Goal: Find specific page/section: Find specific page/section

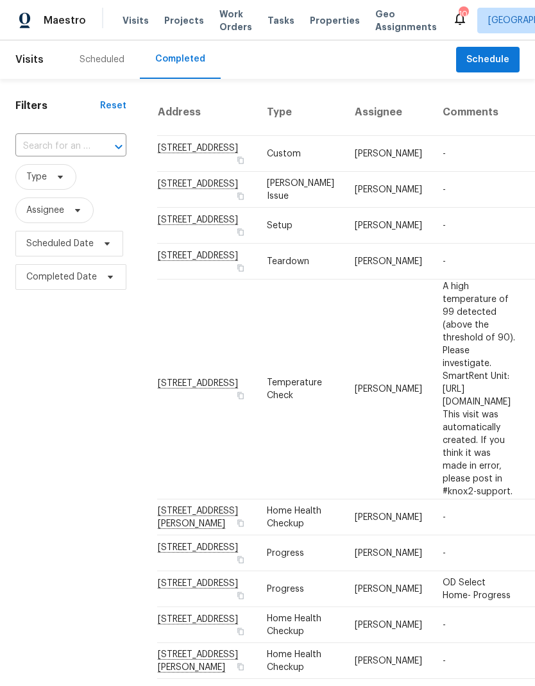
click at [319, 19] on span "Properties" at bounding box center [335, 20] width 50 height 13
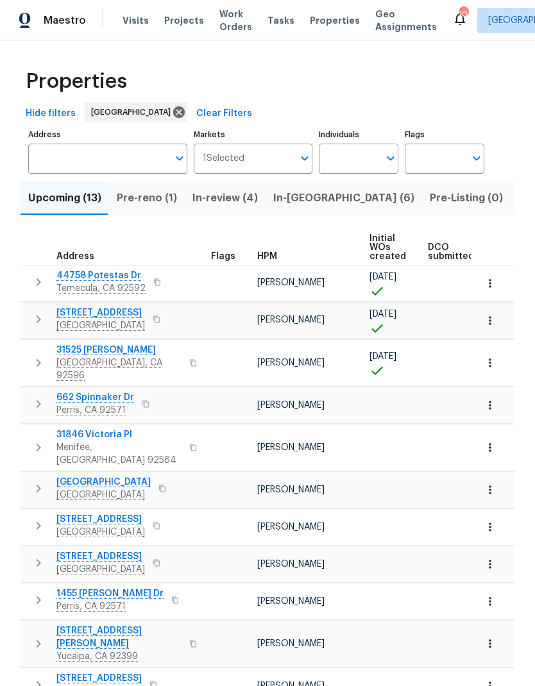
click at [344, 158] on input "Individuals" at bounding box center [349, 159] width 60 height 30
type input "[PERSON_NAME]"
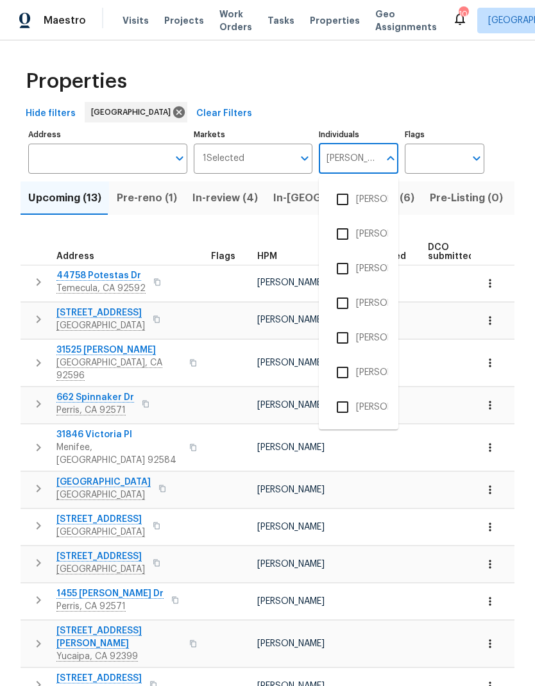
click at [378, 264] on li "[PERSON_NAME]" at bounding box center [358, 268] width 59 height 27
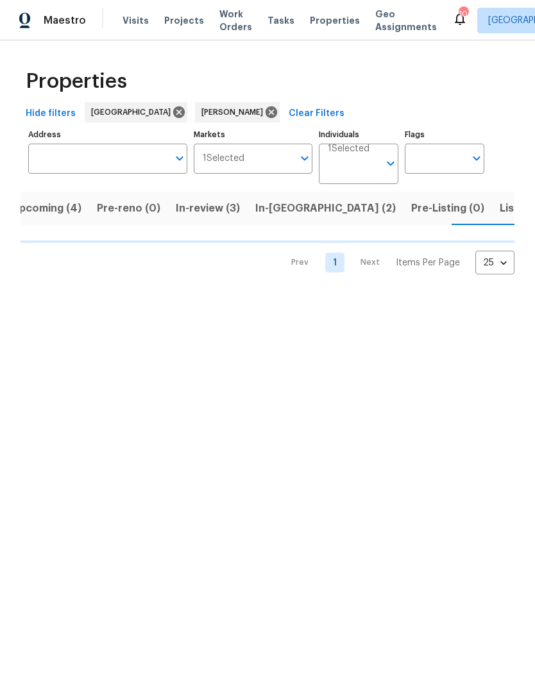
scroll to position [0, 17]
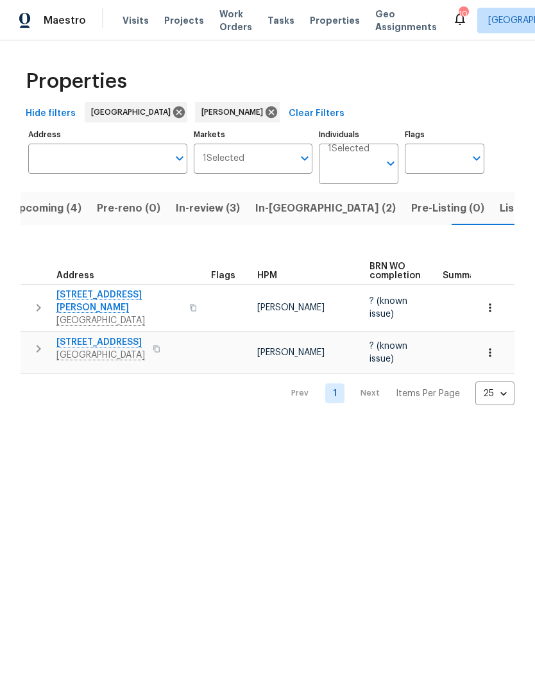
click at [274, 26] on div "Tasks" at bounding box center [280, 20] width 27 height 13
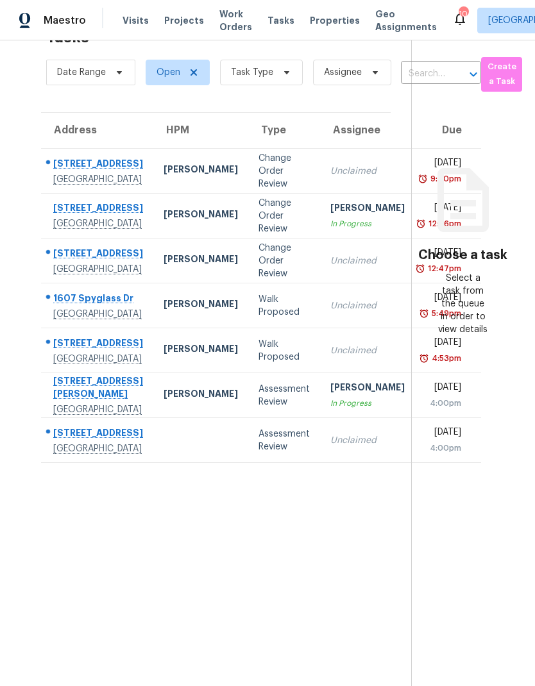
scroll to position [40, 0]
click at [273, 26] on div "Tasks" at bounding box center [280, 20] width 27 height 13
click at [282, 78] on icon at bounding box center [287, 72] width 10 height 10
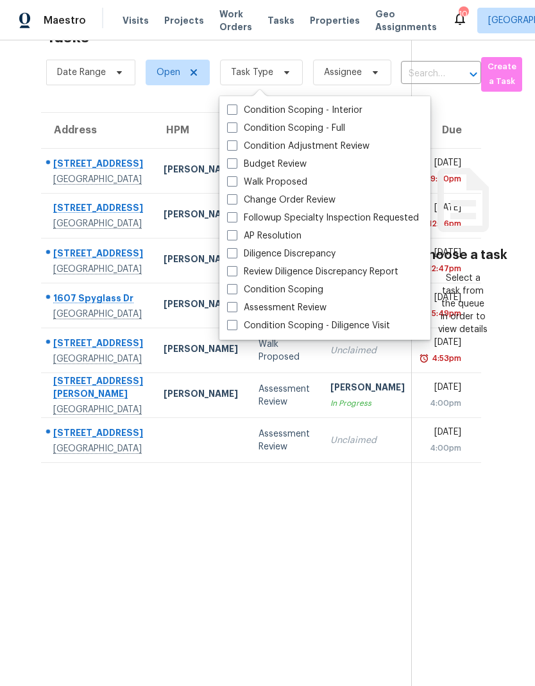
click at [281, 162] on label "Budget Review" at bounding box center [267, 164] width 80 height 13
click at [235, 162] on input "Budget Review" at bounding box center [231, 162] width 8 height 8
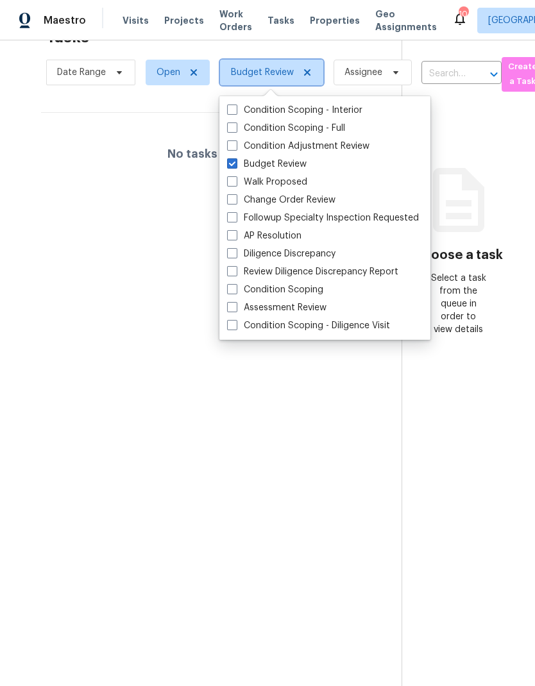
click at [308, 74] on icon at bounding box center [307, 72] width 10 height 10
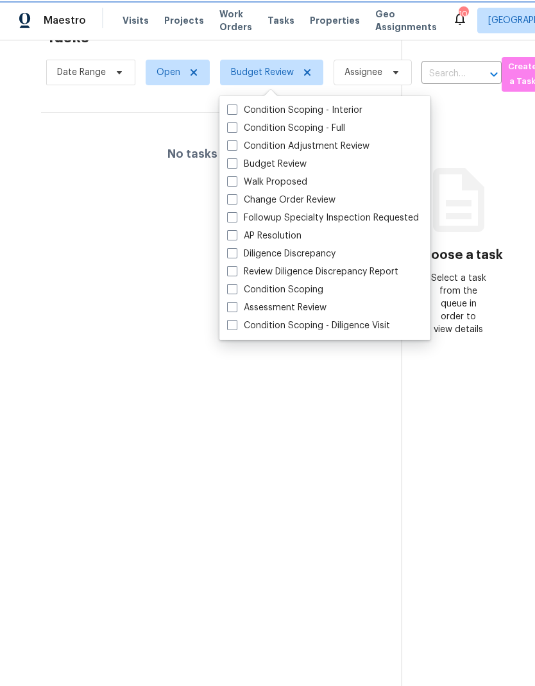
checkbox input "false"
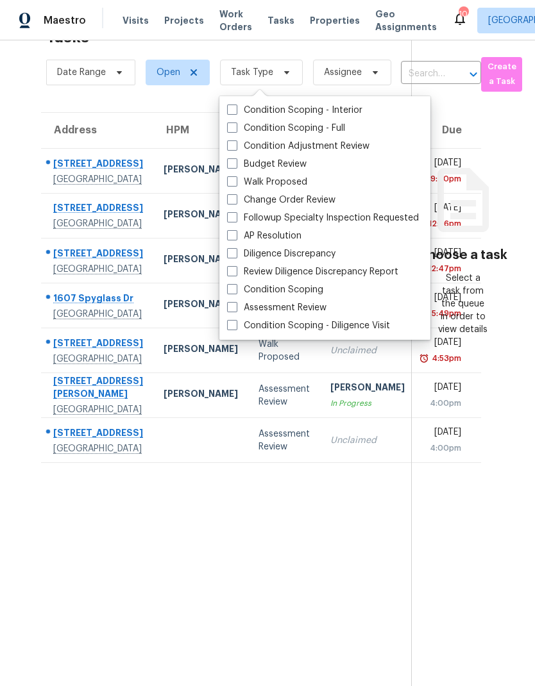
click at [248, 463] on td "Assessment Review" at bounding box center [284, 440] width 72 height 45
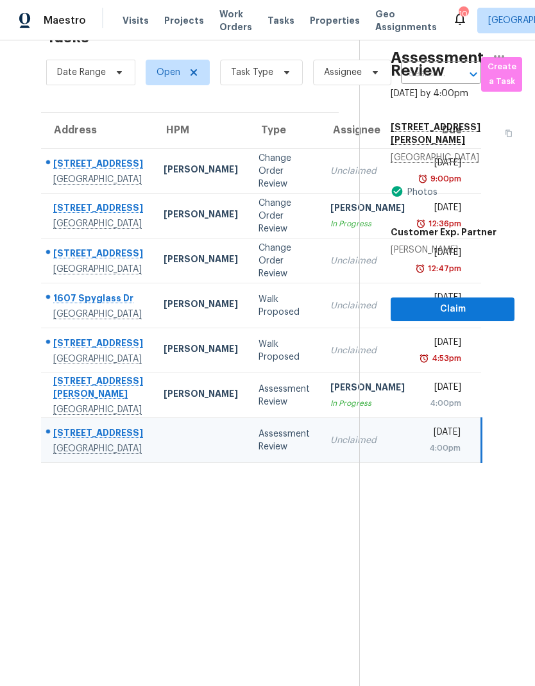
scroll to position [51, 0]
click at [330, 397] on div "[PERSON_NAME]" at bounding box center [367, 389] width 74 height 16
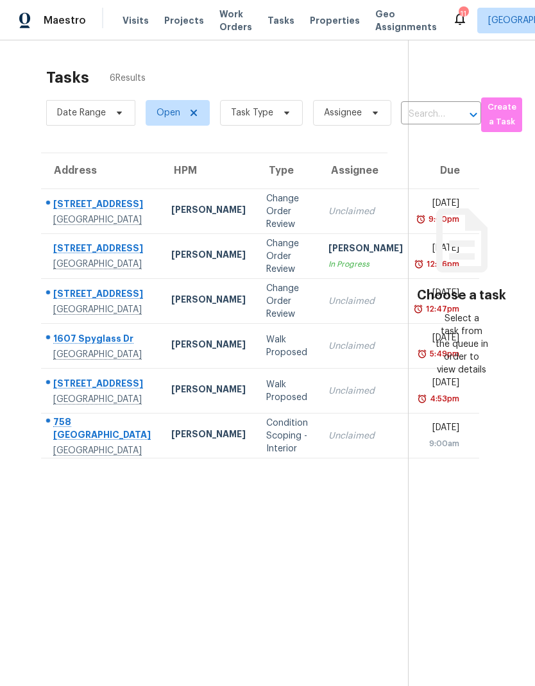
click at [267, 21] on span "Tasks" at bounding box center [280, 20] width 27 height 9
click at [271, 21] on span "Tasks" at bounding box center [280, 20] width 27 height 9
click at [273, 21] on span "Tasks" at bounding box center [280, 20] width 27 height 9
click at [282, 114] on icon at bounding box center [287, 113] width 10 height 10
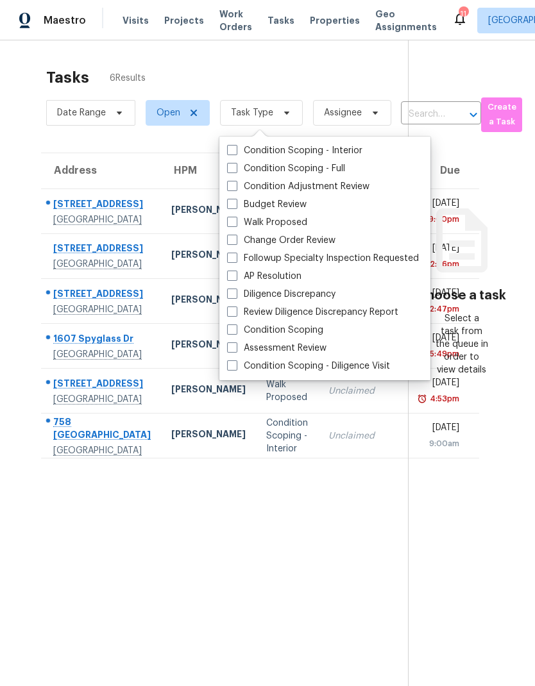
click at [283, 203] on label "Budget Review" at bounding box center [267, 204] width 80 height 13
click at [235, 203] on input "Budget Review" at bounding box center [231, 202] width 8 height 8
checkbox input "true"
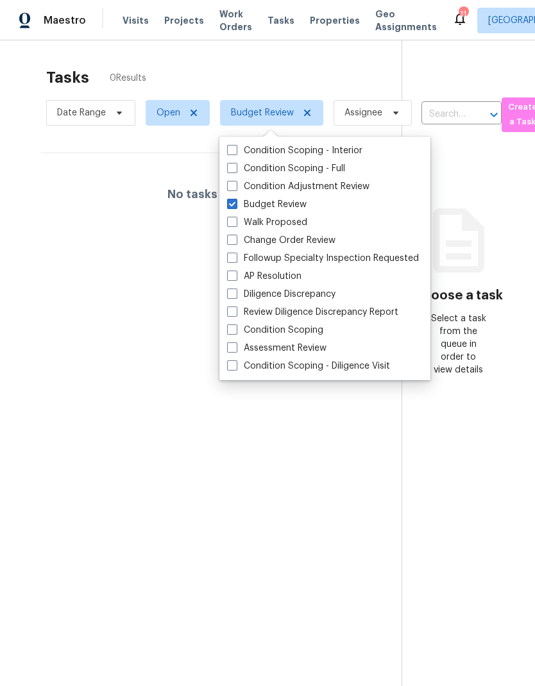
click at [291, 482] on section "Tasks 0 Results Date Range Open Budget Review Assignee ​ Create a Task No tasks…" at bounding box center [211, 394] width 381 height 666
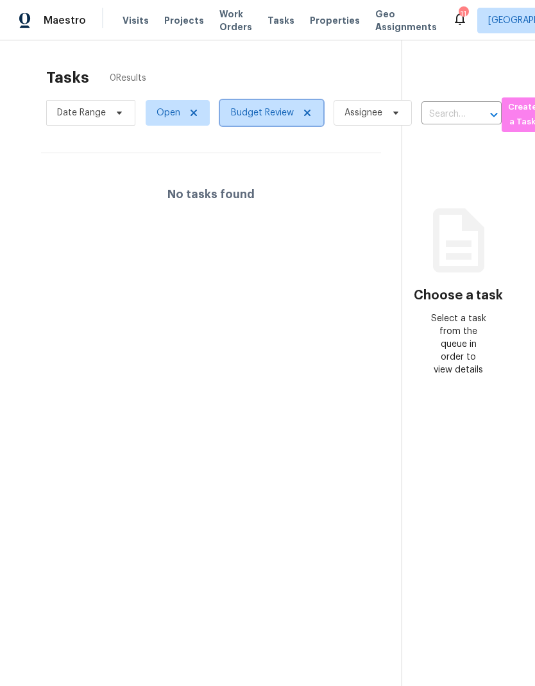
click at [311, 114] on icon at bounding box center [307, 113] width 10 height 10
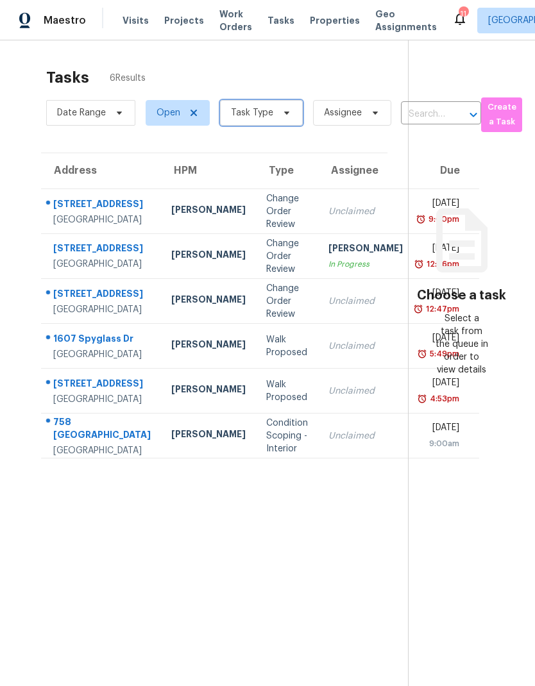
click at [278, 118] on span at bounding box center [285, 113] width 14 height 10
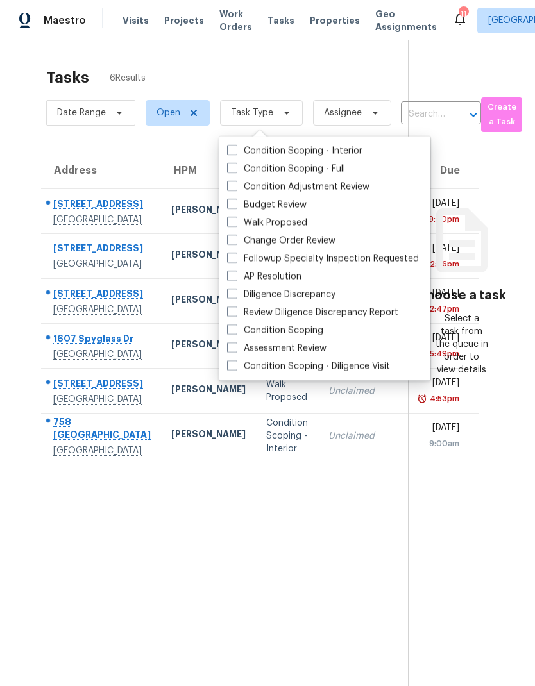
click at [307, 170] on label "Condition Scoping - Full" at bounding box center [286, 168] width 118 height 13
click at [235, 170] on input "Condition Scoping - Full" at bounding box center [231, 166] width 8 height 8
checkbox input "true"
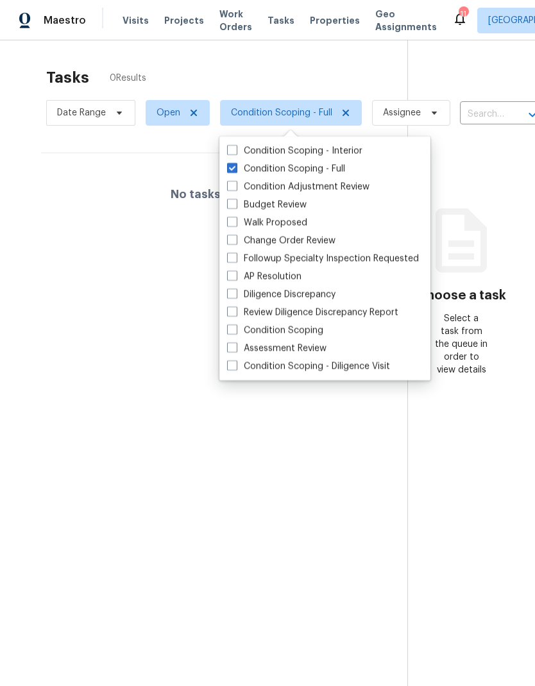
click at [273, 466] on section "Tasks 0 Results Date Range Open Condition Scoping - Full Assignee ​ Create a Ta…" at bounding box center [214, 394] width 387 height 666
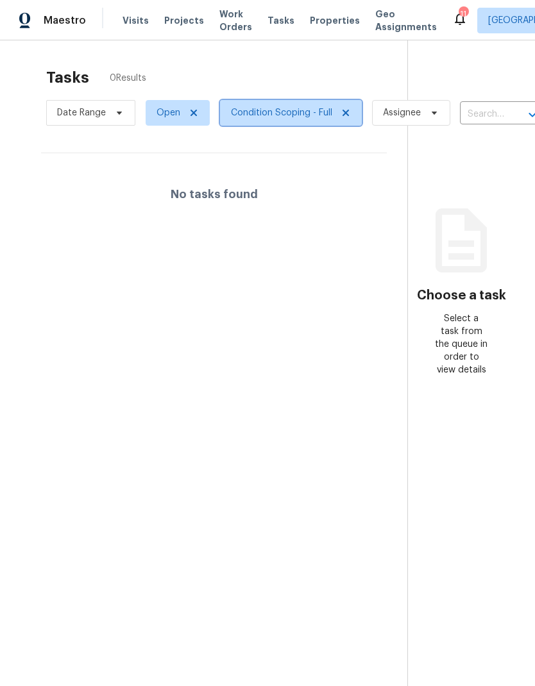
click at [353, 112] on span "Condition Scoping - Full" at bounding box center [291, 113] width 142 height 26
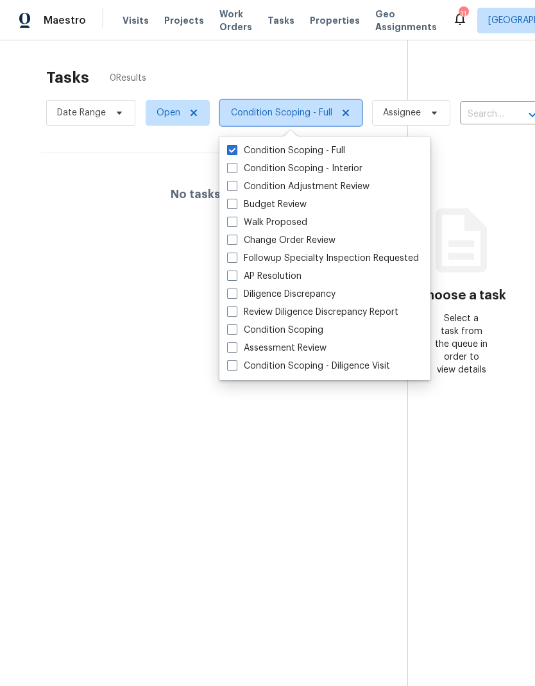
click at [349, 114] on icon at bounding box center [346, 113] width 10 height 10
checkbox input "false"
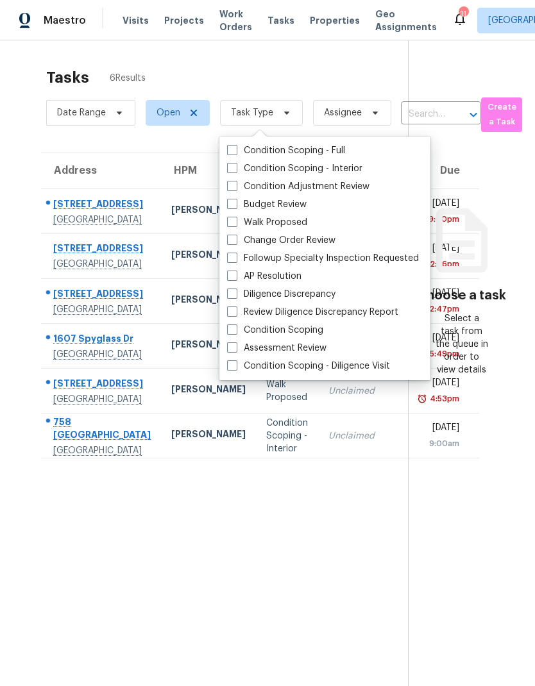
click at [247, 643] on section "Tasks 6 Results Date Range Open Task Type Assignee ​ Create a Task Address HPM …" at bounding box center [214, 394] width 387 height 666
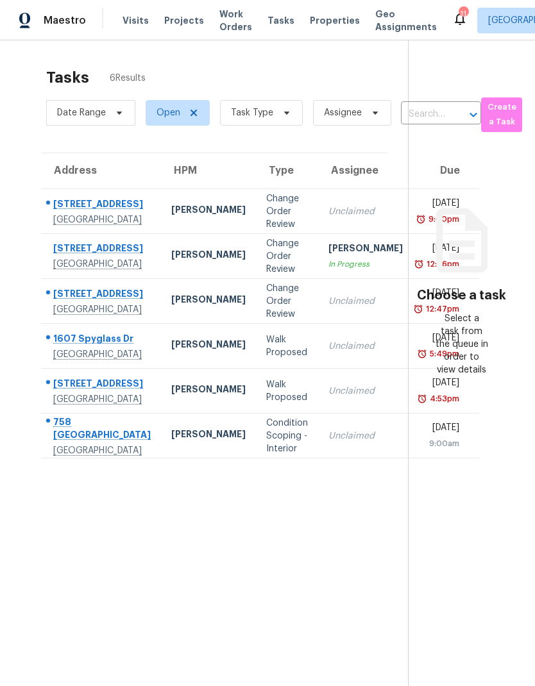
click at [133, 23] on span "Visits" at bounding box center [135, 20] width 26 height 13
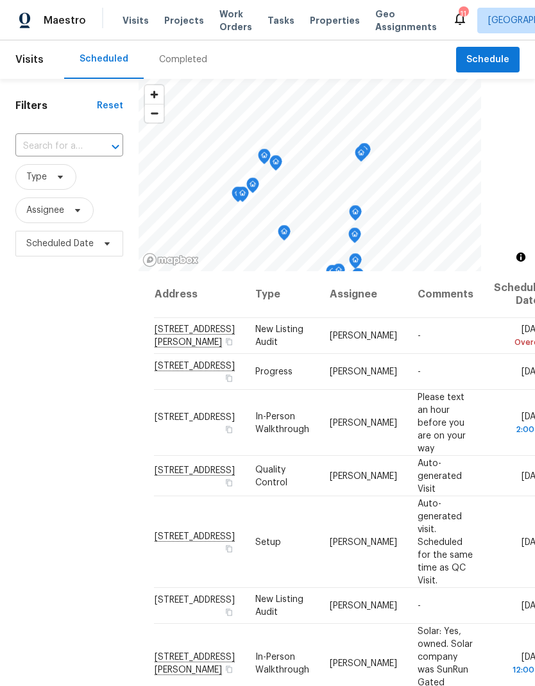
click at [180, 62] on div "Completed" at bounding box center [183, 59] width 48 height 13
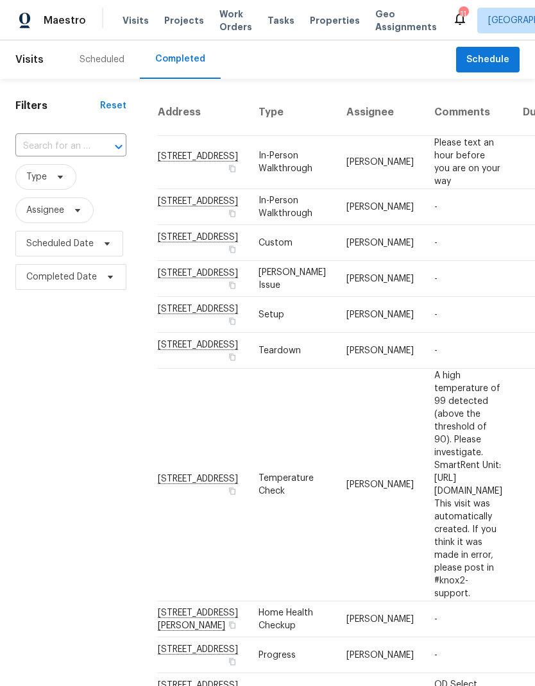
click at [109, 67] on div "Scheduled" at bounding box center [102, 59] width 76 height 38
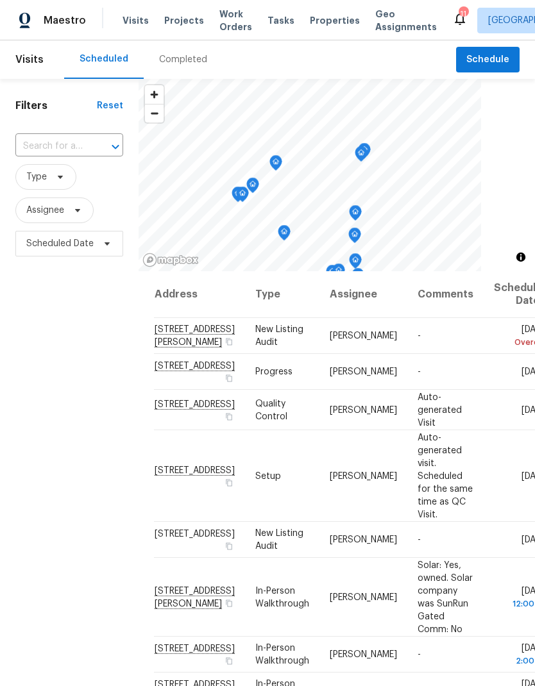
click at [316, 22] on span "Properties" at bounding box center [335, 20] width 50 height 13
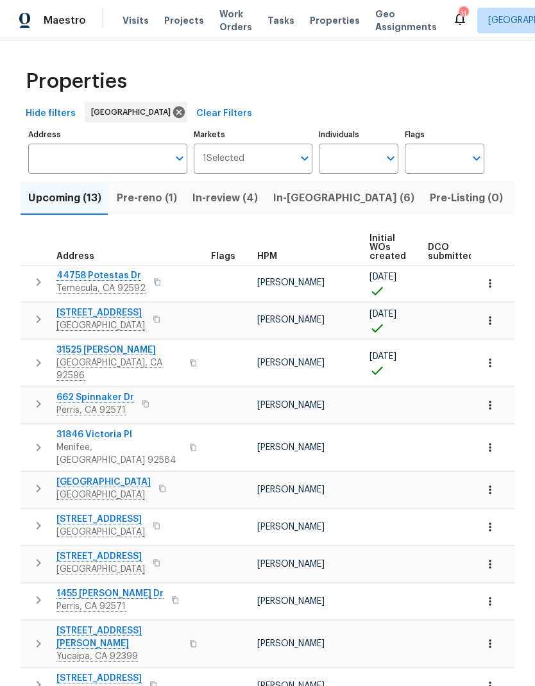
click at [273, 23] on span "Tasks" at bounding box center [280, 20] width 27 height 9
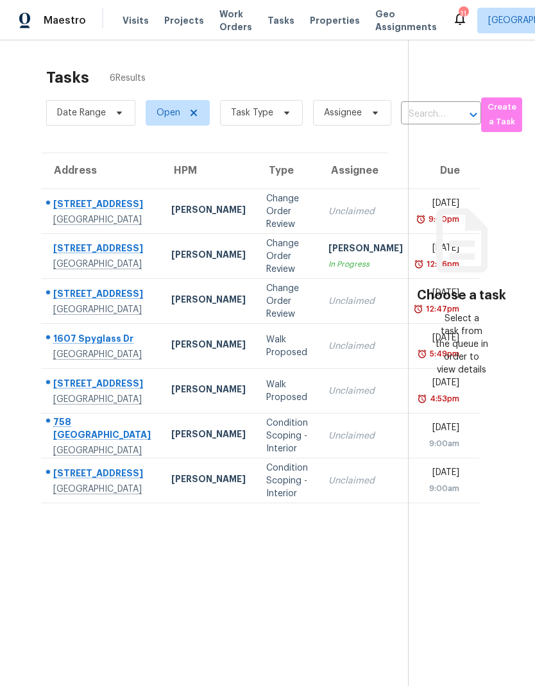
click at [133, 19] on span "Visits" at bounding box center [135, 20] width 26 height 13
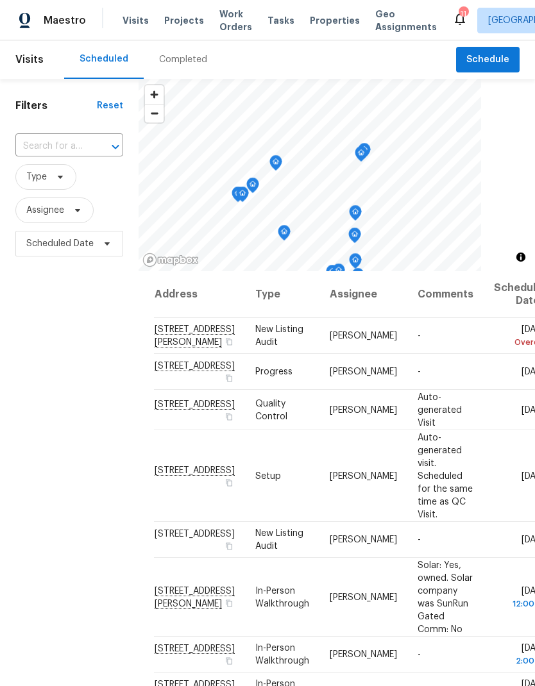
click at [194, 61] on div "Completed" at bounding box center [183, 59] width 48 height 13
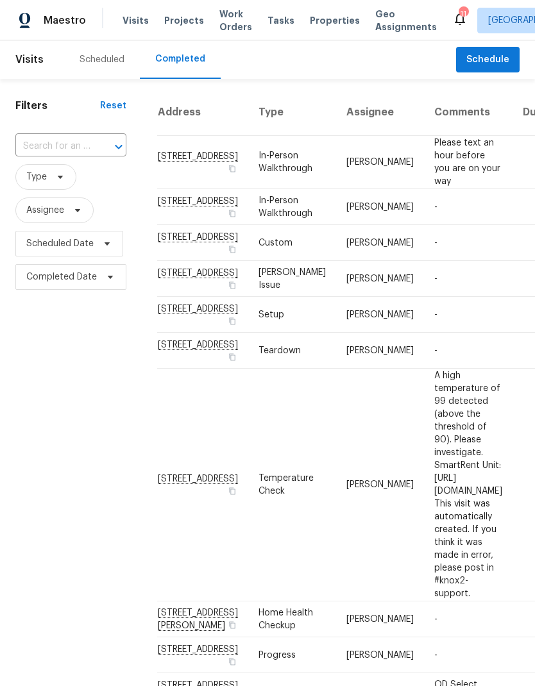
click at [58, 145] on input "text" at bounding box center [52, 147] width 75 height 20
type input "8594"
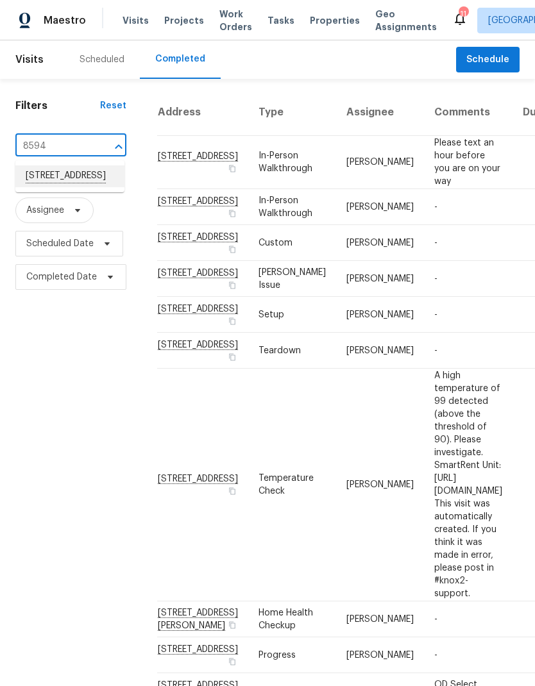
click at [80, 187] on li "8594 Shramsburg Dr, Rancho Cucamonga, CA 91730" at bounding box center [69, 176] width 109 height 22
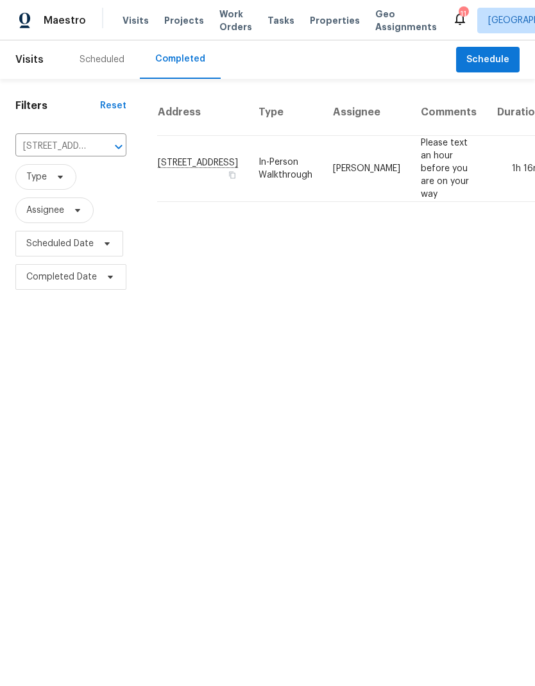
click at [351, 164] on td "[PERSON_NAME]" at bounding box center [367, 169] width 88 height 66
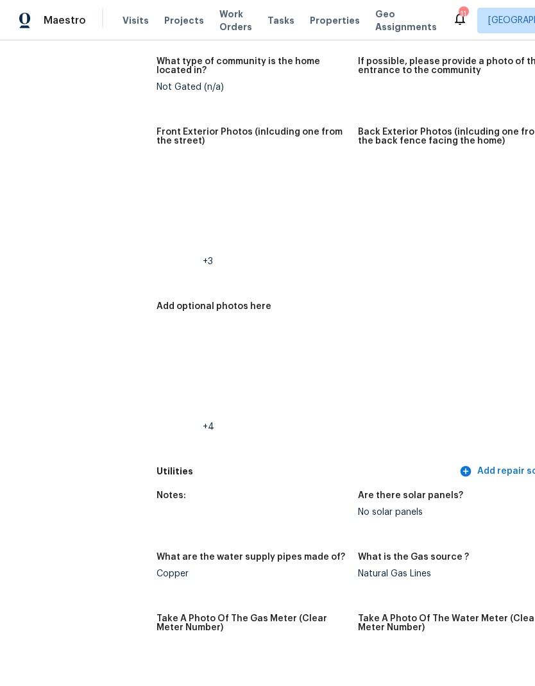
scroll to position [620, 0]
click at [159, 176] on img at bounding box center [179, 180] width 41 height 41
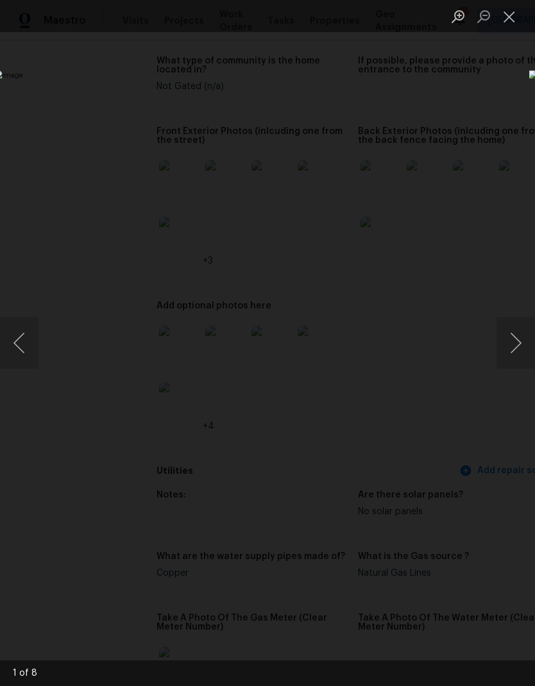
click at [506, 362] on button "Next image" at bounding box center [515, 342] width 38 height 51
click at [507, 367] on button "Next image" at bounding box center [515, 342] width 38 height 51
click at [507, 366] on button "Next image" at bounding box center [515, 342] width 38 height 51
click at [507, 362] on button "Next image" at bounding box center [515, 342] width 38 height 51
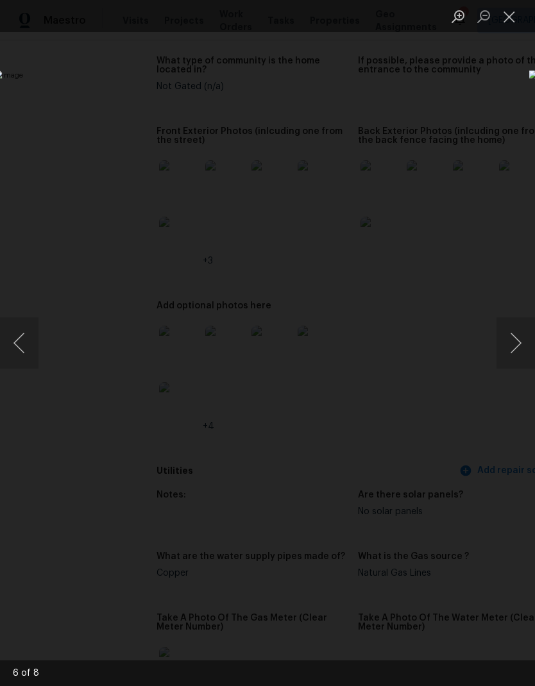
click at [507, 362] on button "Next image" at bounding box center [515, 342] width 38 height 51
click at [503, 23] on button "Close lightbox" at bounding box center [509, 16] width 26 height 22
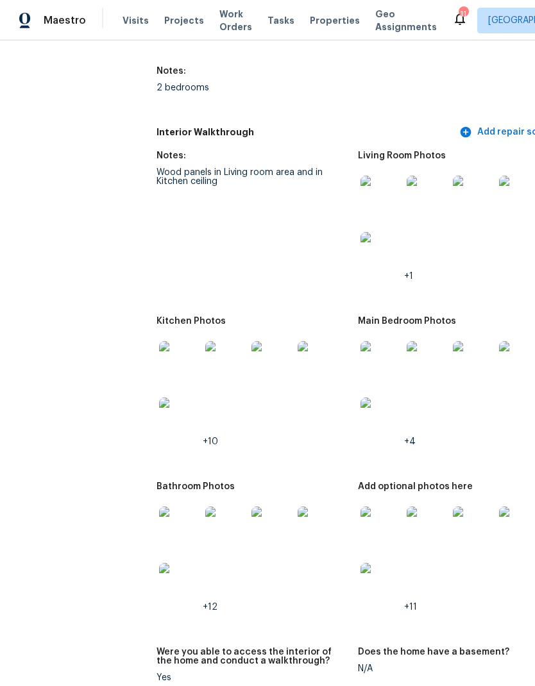
scroll to position [1812, 0]
click at [360, 185] on img at bounding box center [380, 196] width 41 height 41
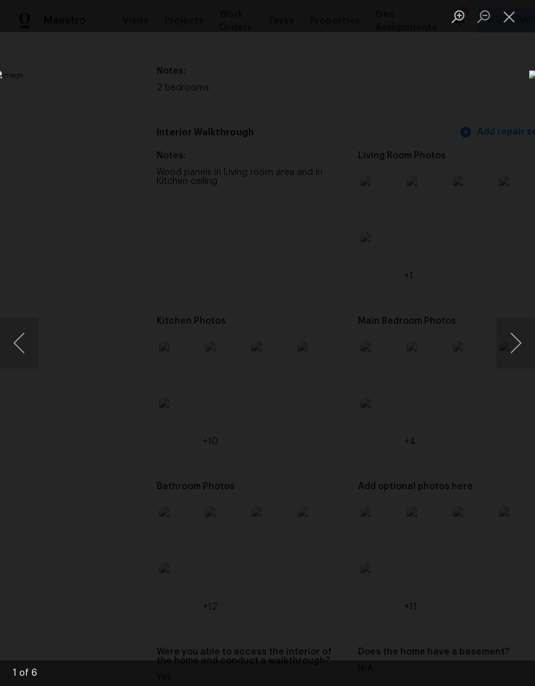
click at [511, 357] on button "Next image" at bounding box center [515, 342] width 38 height 51
click at [511, 360] on button "Next image" at bounding box center [515, 342] width 38 height 51
click at [509, 363] on button "Next image" at bounding box center [515, 342] width 38 height 51
click at [512, 362] on button "Next image" at bounding box center [515, 342] width 38 height 51
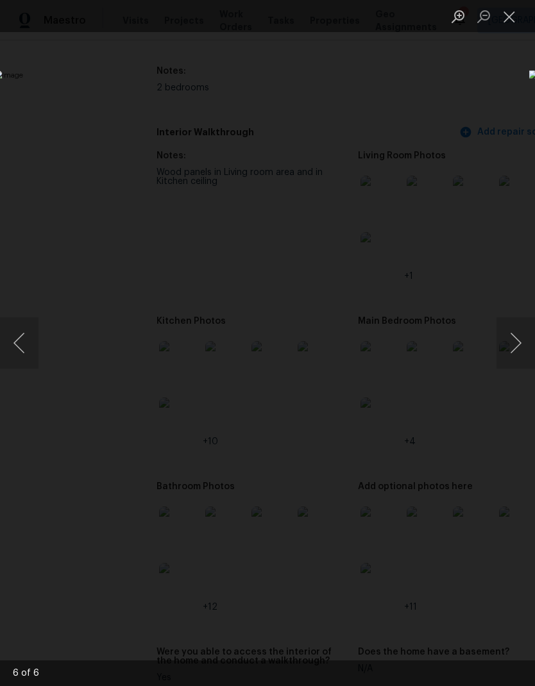
click at [503, 20] on button "Close lightbox" at bounding box center [509, 16] width 26 height 22
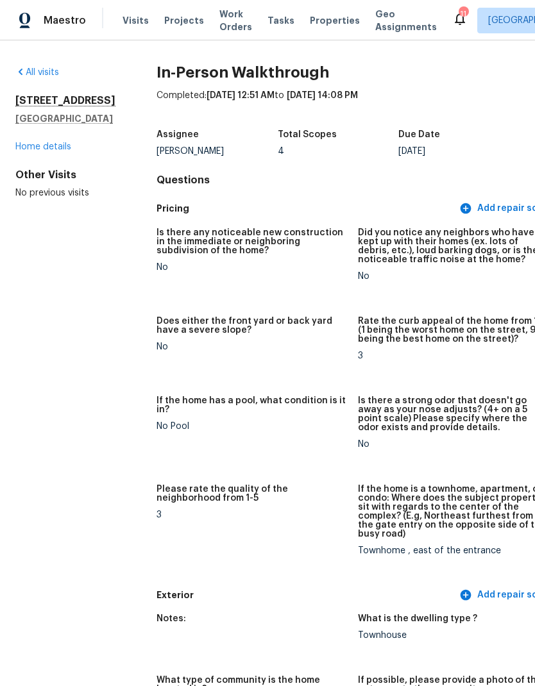
scroll to position [0, 0]
click at [324, 22] on span "Properties" at bounding box center [335, 20] width 50 height 13
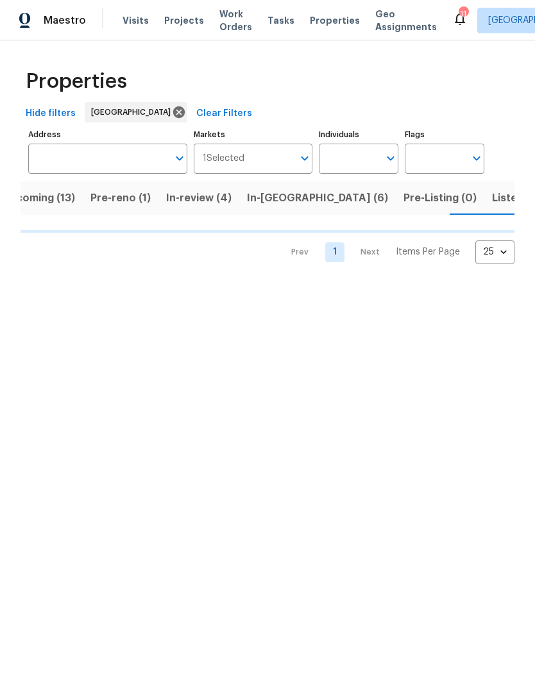
scroll to position [0, 30]
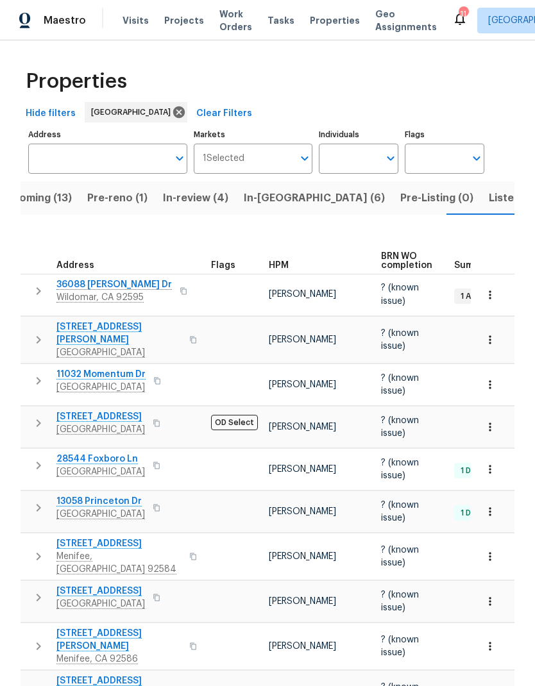
click at [489, 341] on icon "button" at bounding box center [490, 339] width 2 height 8
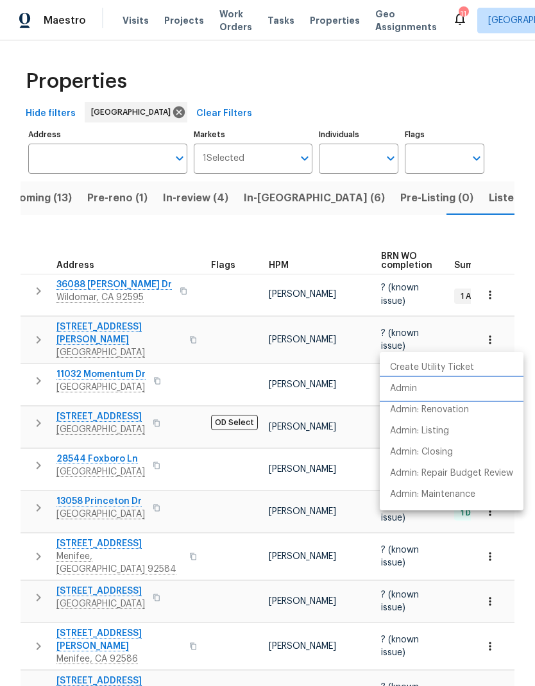
click at [416, 392] on p "Admin" at bounding box center [403, 388] width 27 height 13
click at [139, 19] on div at bounding box center [267, 343] width 535 height 686
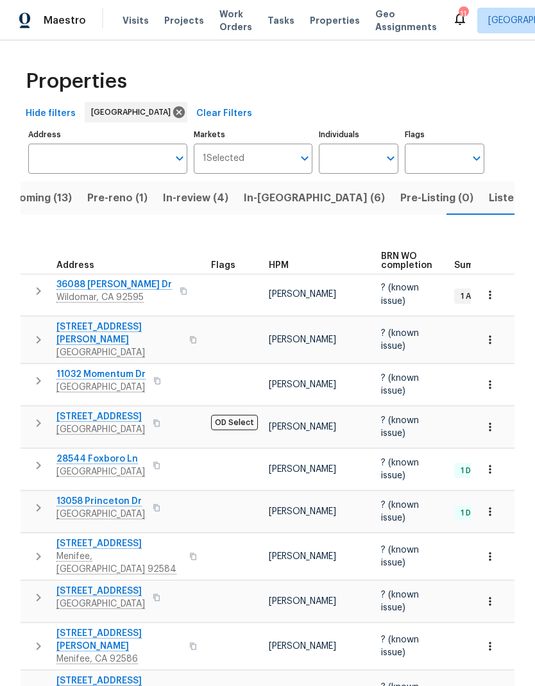
click at [135, 19] on span "Visits" at bounding box center [135, 20] width 26 height 13
